Goal: Transaction & Acquisition: Purchase product/service

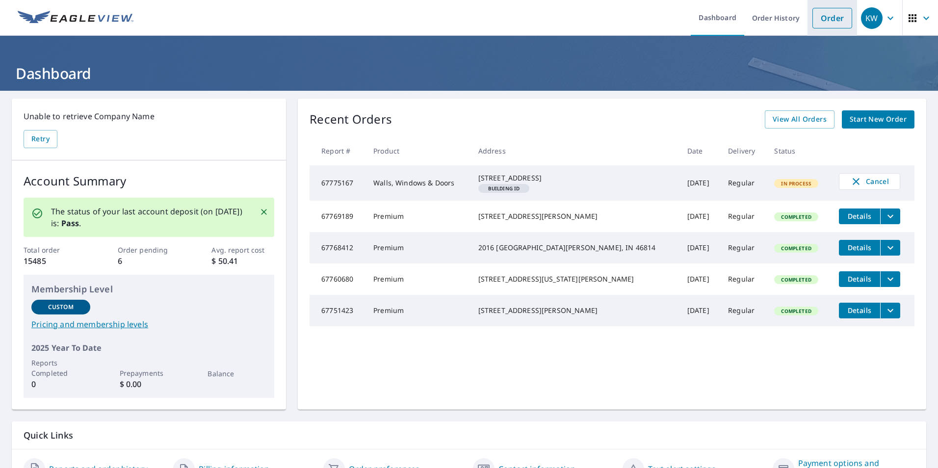
click at [837, 16] on link "Order" at bounding box center [833, 18] width 40 height 21
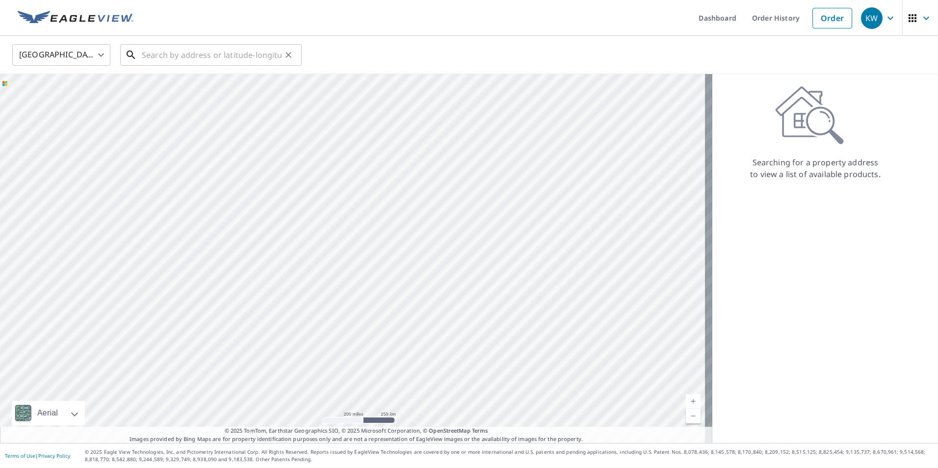
click at [241, 58] on input "text" at bounding box center [212, 54] width 140 height 27
click at [185, 55] on input "text" at bounding box center [212, 54] width 140 height 27
paste input "42.287312,-89.009834"
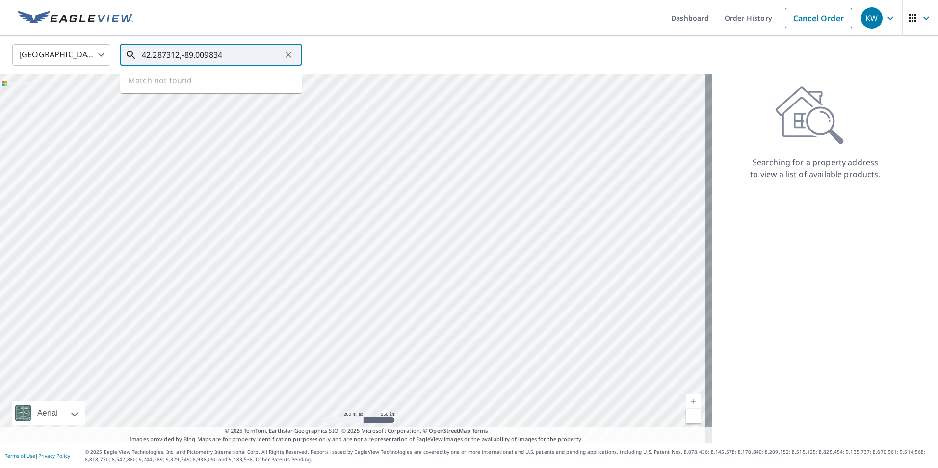
type input "42.287312,-89.009834"
click at [287, 53] on icon "Clear" at bounding box center [289, 55] width 6 height 6
click at [194, 55] on input "text" at bounding box center [212, 54] width 140 height 27
click at [195, 84] on span "[STREET_ADDRESS]" at bounding box center [217, 84] width 154 height 12
type input "[STREET_ADDRESS]"
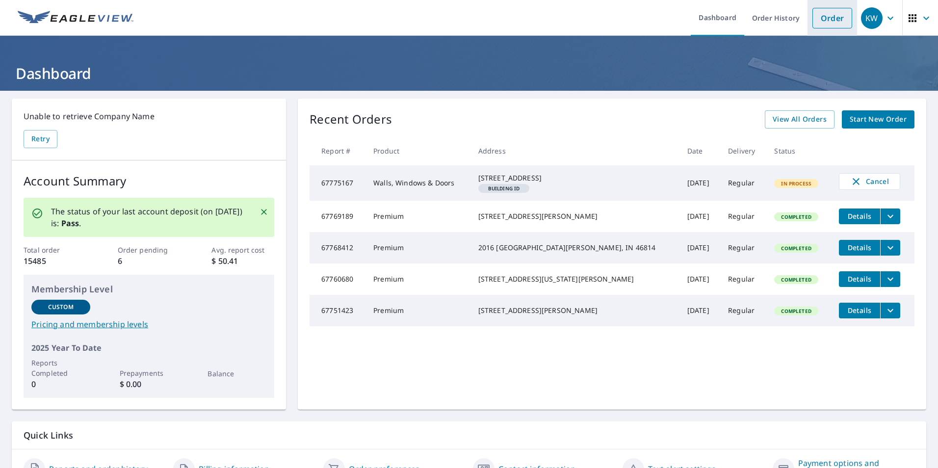
click at [826, 25] on link "Order" at bounding box center [833, 18] width 40 height 21
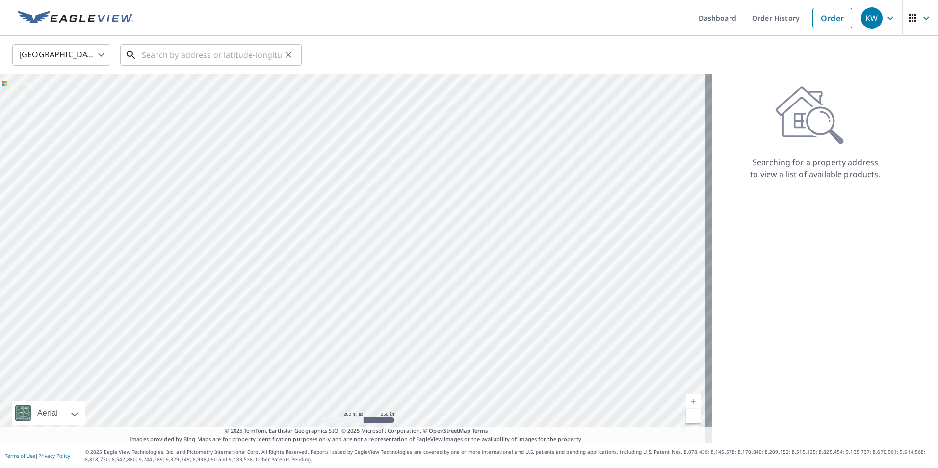
click at [210, 56] on input "text" at bounding box center [212, 54] width 140 height 27
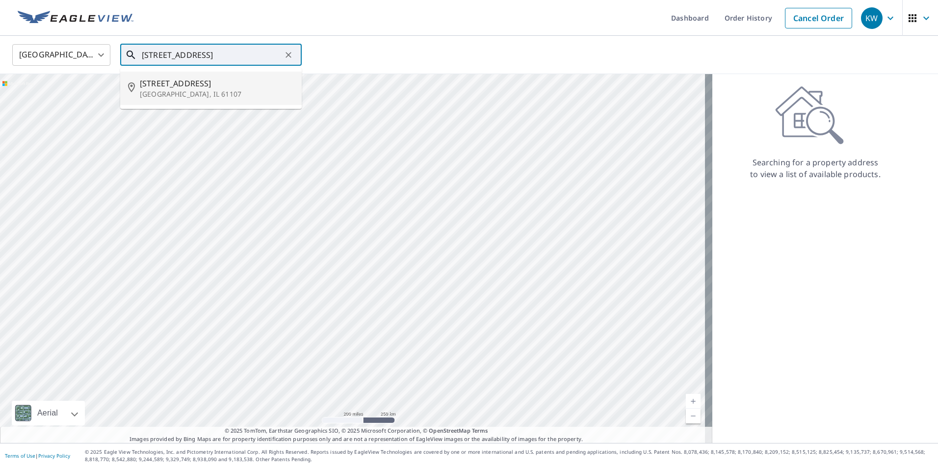
click at [196, 88] on span "[STREET_ADDRESS]" at bounding box center [217, 84] width 154 height 12
type input "[STREET_ADDRESS]"
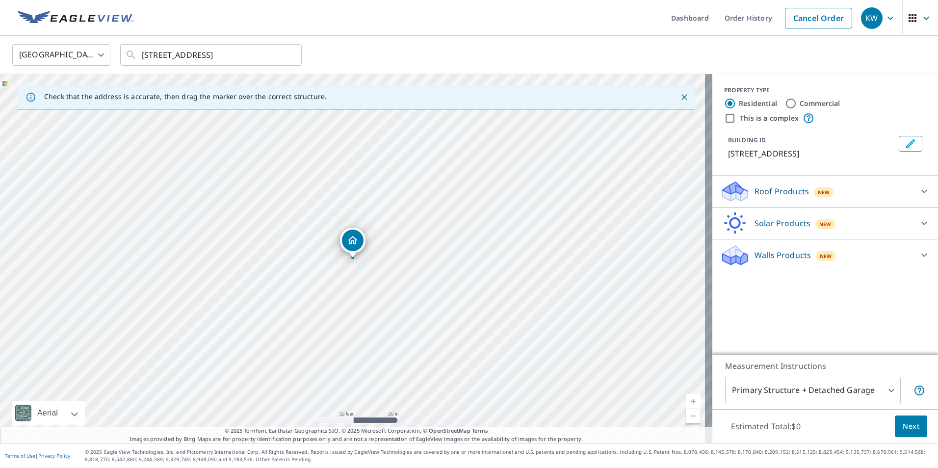
click at [289, 299] on div "[STREET_ADDRESS]" at bounding box center [356, 258] width 712 height 369
click at [31, 19] on img at bounding box center [76, 18] width 116 height 15
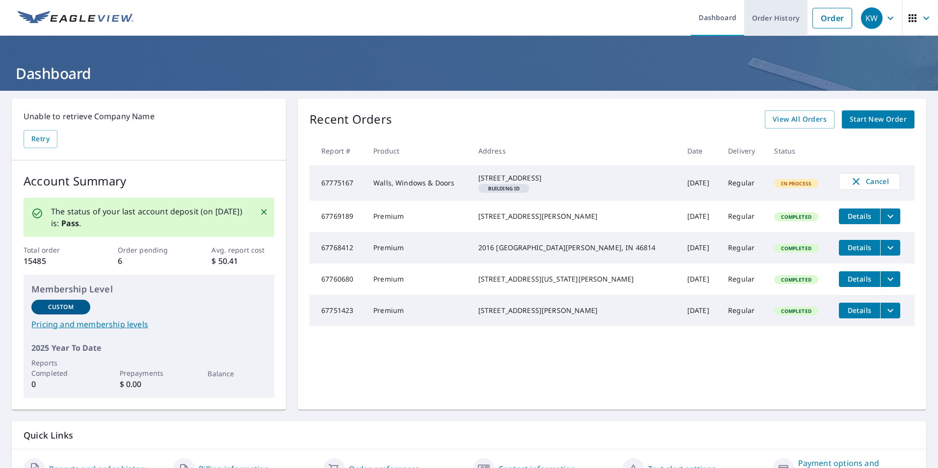
drag, startPoint x: 816, startPoint y: 12, endPoint x: 792, endPoint y: 20, distance: 25.0
click at [816, 12] on link "Order" at bounding box center [833, 18] width 40 height 21
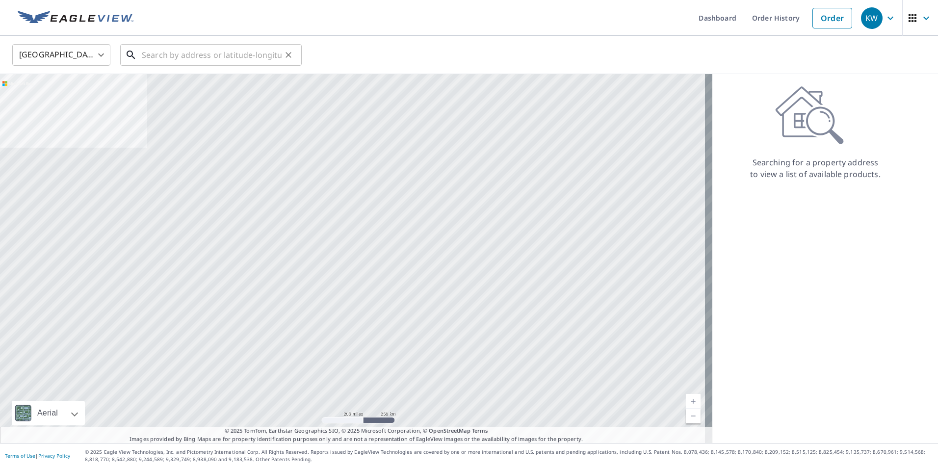
click at [211, 55] on input "text" at bounding box center [212, 54] width 140 height 27
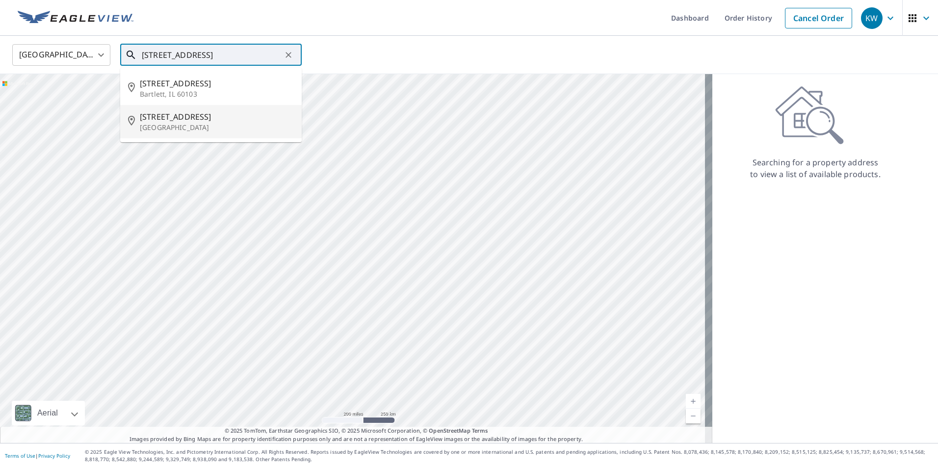
click at [212, 112] on span "[STREET_ADDRESS]" at bounding box center [217, 117] width 154 height 12
type input "[STREET_ADDRESS]"
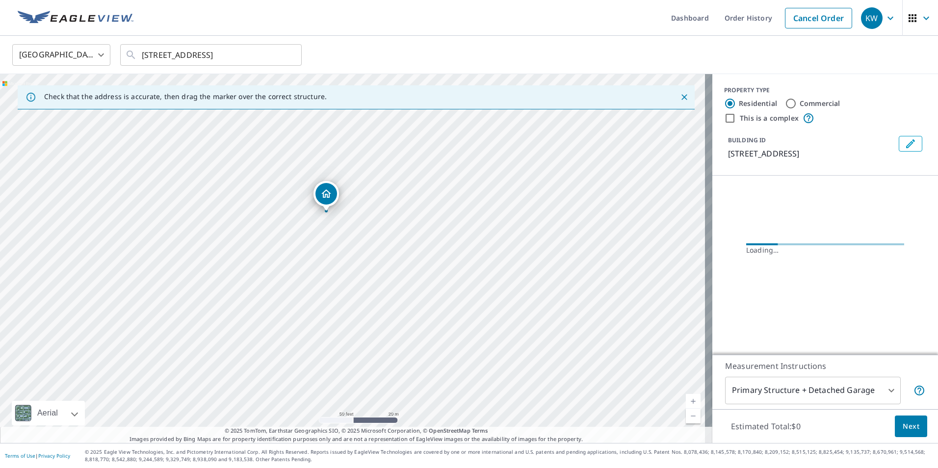
drag, startPoint x: 323, startPoint y: 226, endPoint x: 342, endPoint y: 275, distance: 52.0
click at [342, 275] on div "[STREET_ADDRESS]" at bounding box center [356, 258] width 712 height 369
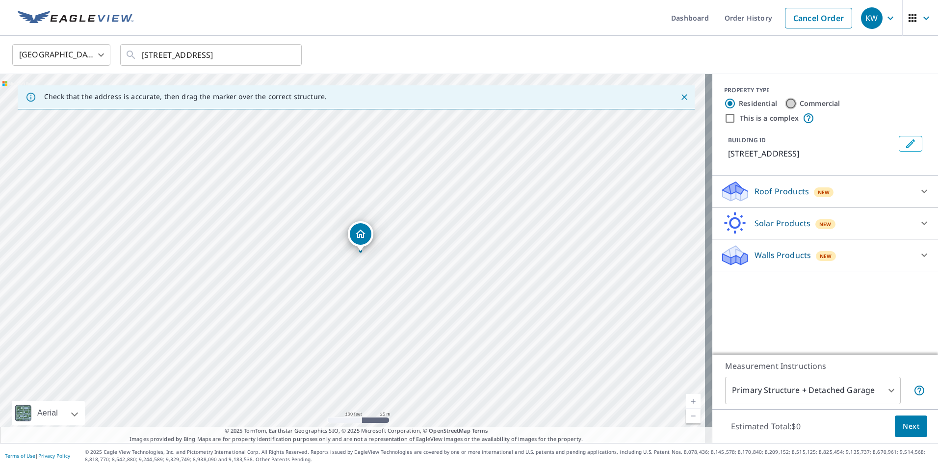
click at [785, 104] on input "Commercial" at bounding box center [791, 104] width 12 height 12
radio input "true"
type input "4"
click at [920, 192] on icon at bounding box center [925, 191] width 12 height 12
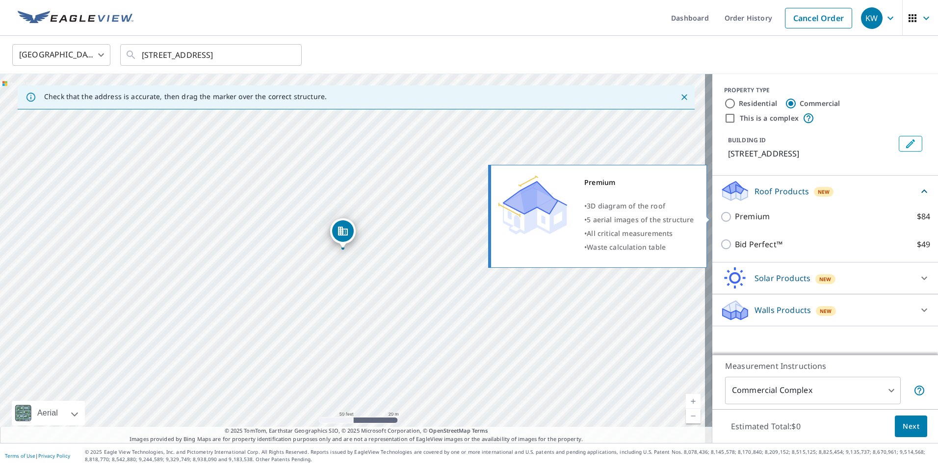
click at [721, 218] on input "Premium $84" at bounding box center [727, 217] width 15 height 12
checkbox input "true"
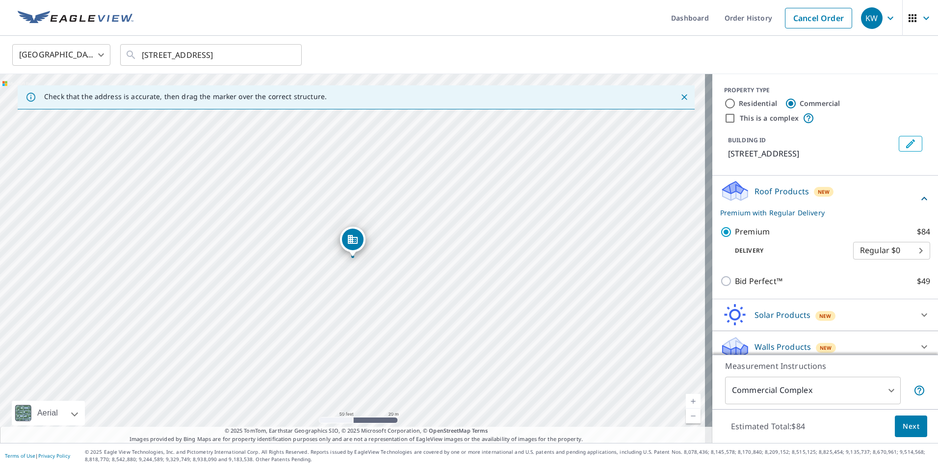
click at [922, 346] on icon at bounding box center [925, 346] width 6 height 3
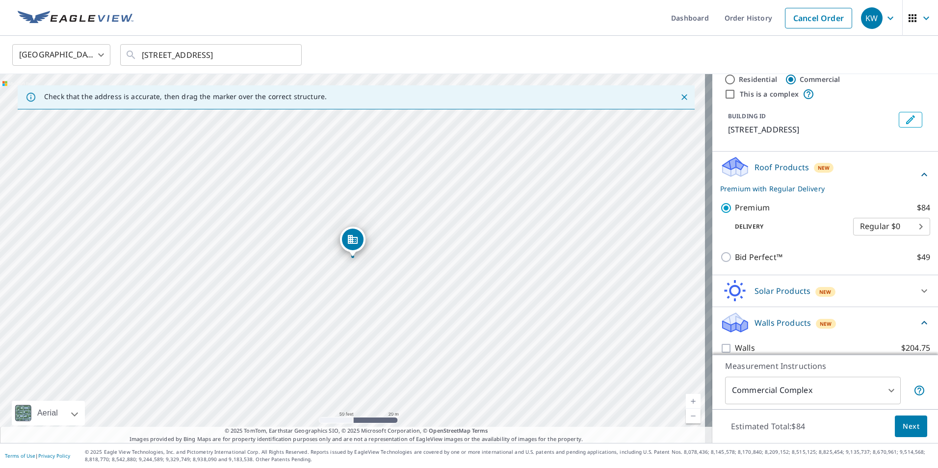
scroll to position [36, 0]
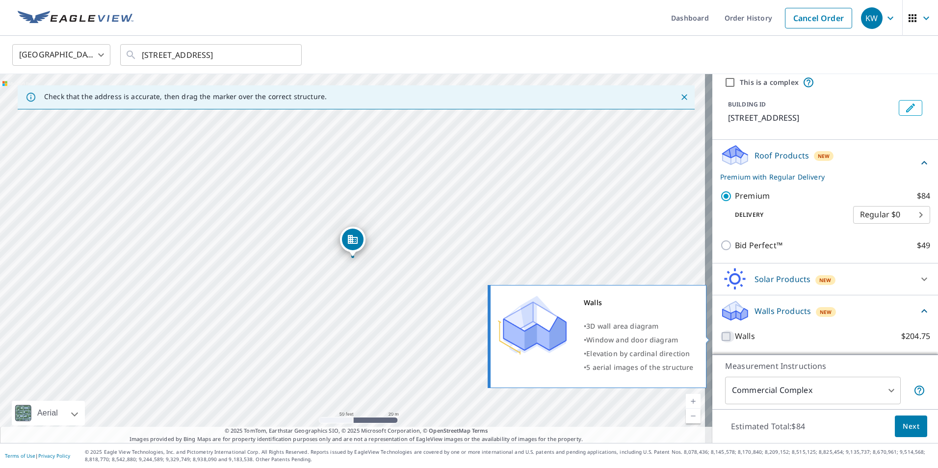
click at [721, 336] on input "Walls $204.75" at bounding box center [727, 337] width 15 height 12
checkbox input "true"
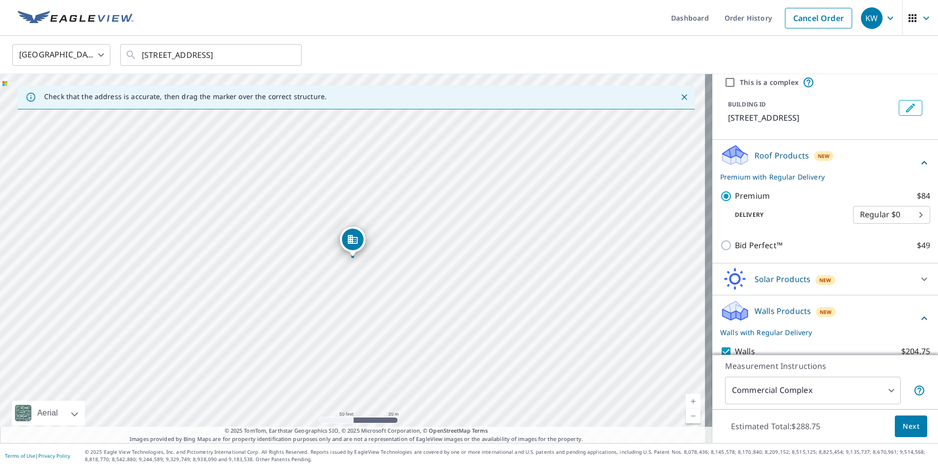
click at [903, 429] on span "Next" at bounding box center [911, 427] width 17 height 12
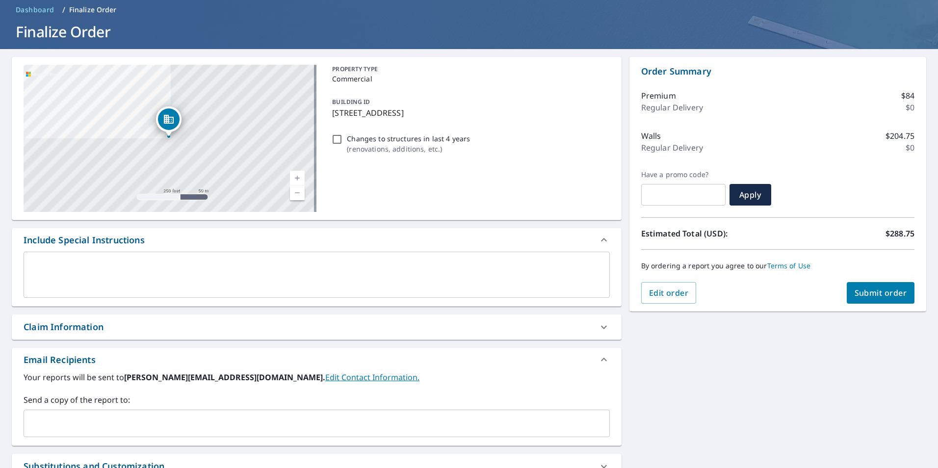
scroll to position [98, 0]
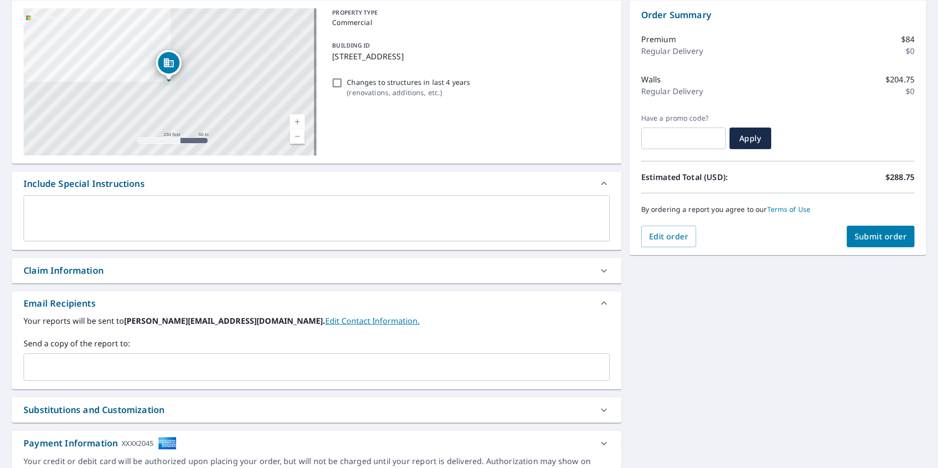
click at [71, 269] on div "Claim Information" at bounding box center [64, 270] width 80 height 13
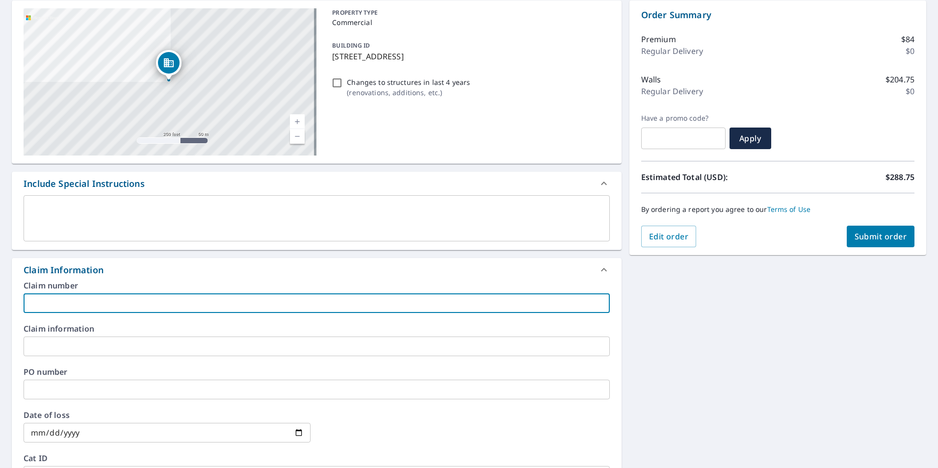
drag, startPoint x: 75, startPoint y: 307, endPoint x: 96, endPoint y: 309, distance: 21.2
click at [75, 307] on input "text" at bounding box center [317, 303] width 586 height 20
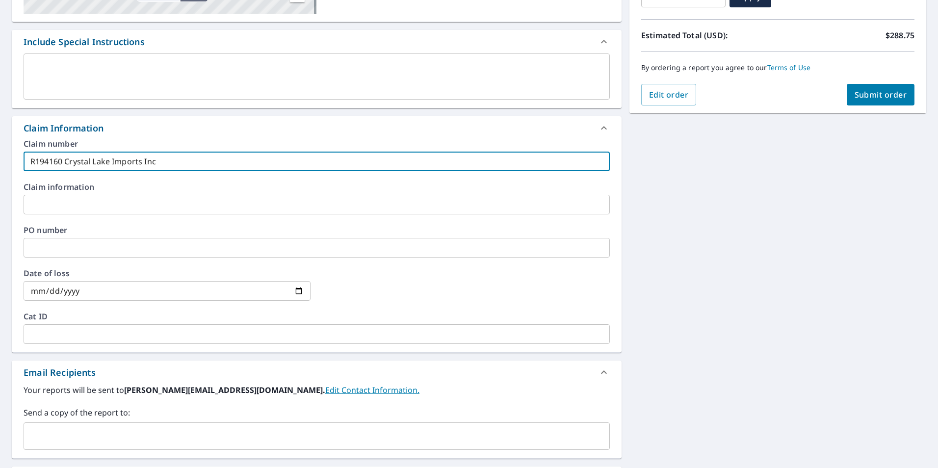
scroll to position [245, 0]
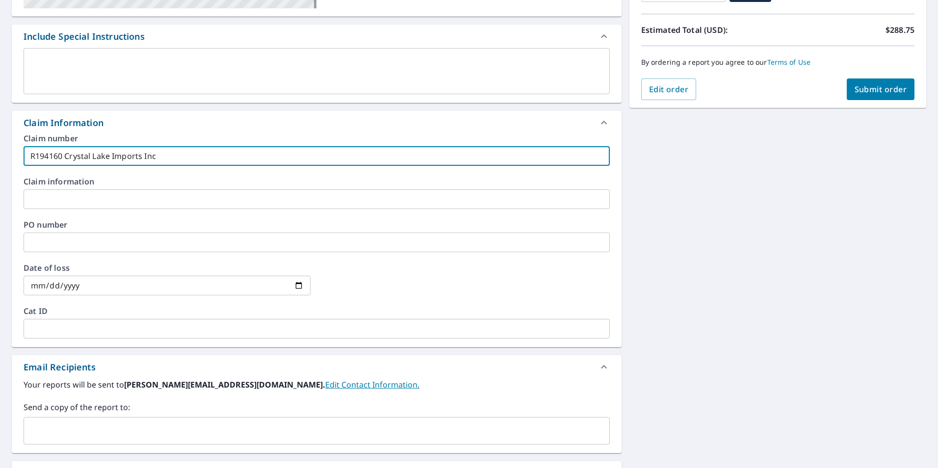
type input "R194160 Crystal Lake Imports Inc"
click at [60, 428] on input "text" at bounding box center [309, 431] width 563 height 19
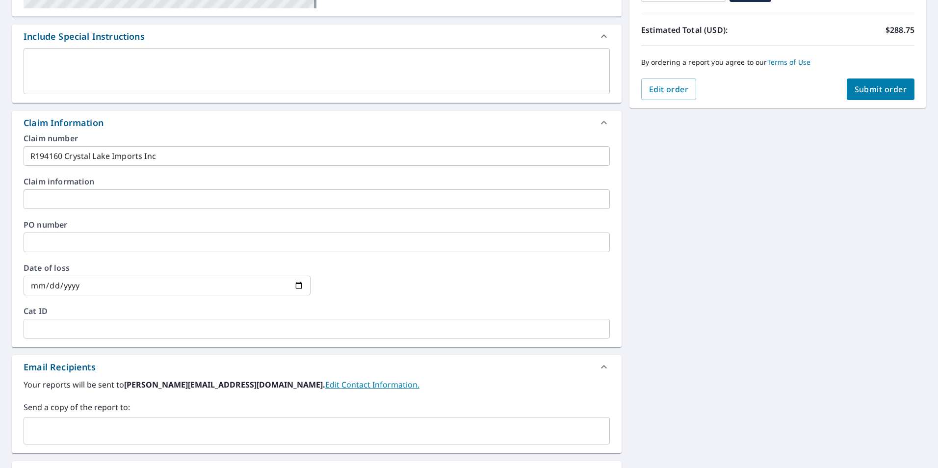
click at [50, 425] on input "text" at bounding box center [309, 431] width 563 height 19
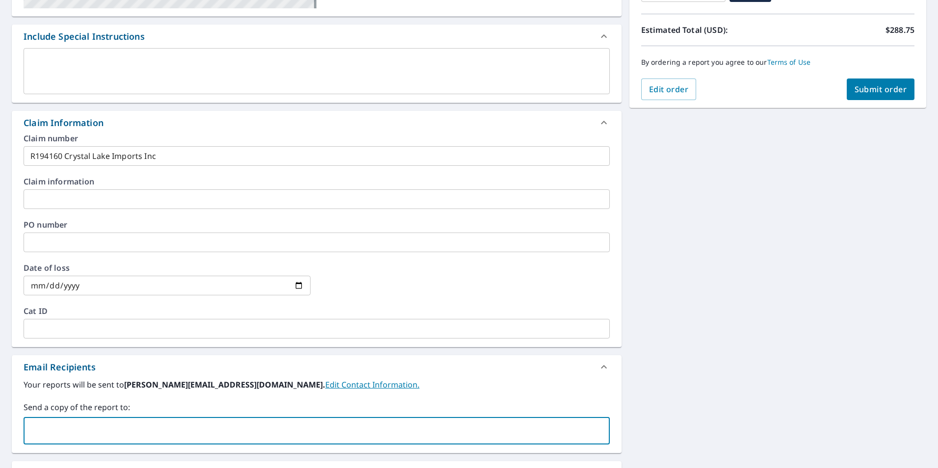
paste input "[EMAIL_ADDRESS][DOMAIN_NAME]"
type input "[EMAIL_ADDRESS][DOMAIN_NAME]"
click at [404, 286] on div at bounding box center [465, 285] width 287 height 43
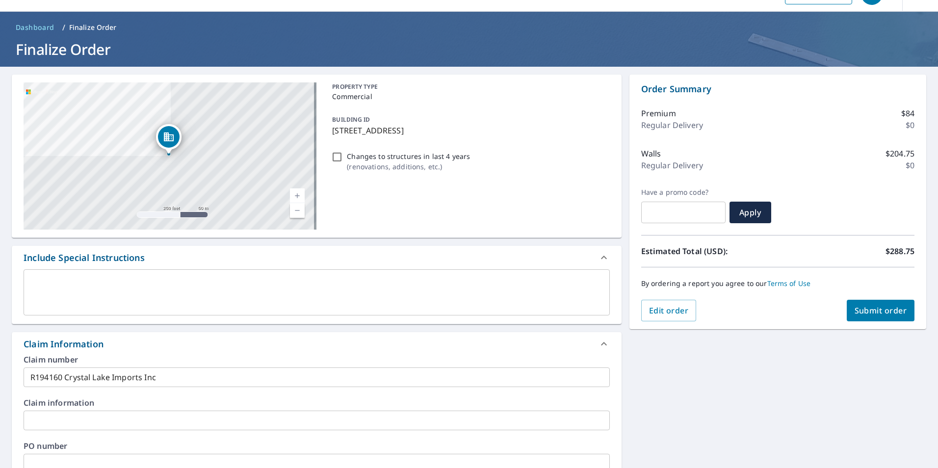
scroll to position [0, 0]
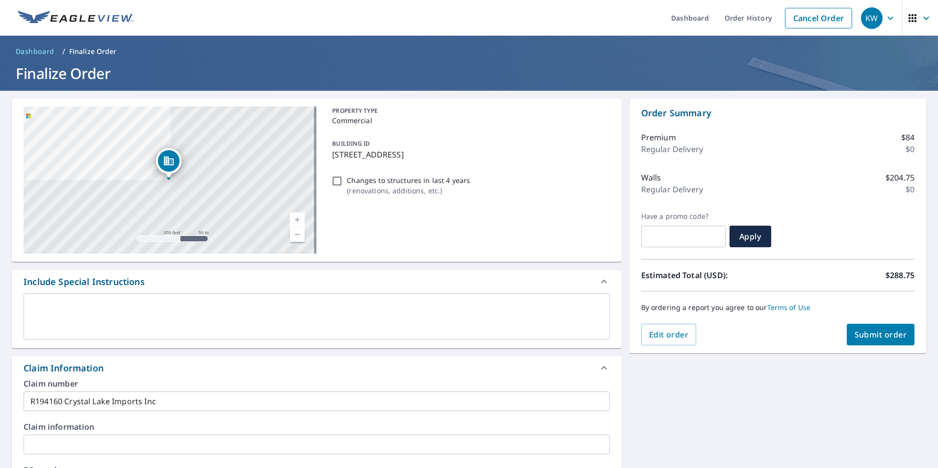
click at [862, 332] on span "Submit order" at bounding box center [881, 334] width 53 height 11
